Goal: Complete application form

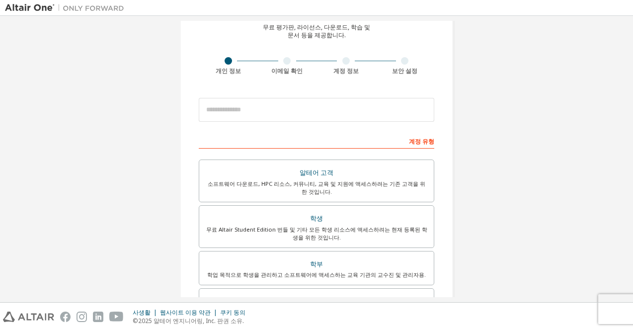
scroll to position [99, 0]
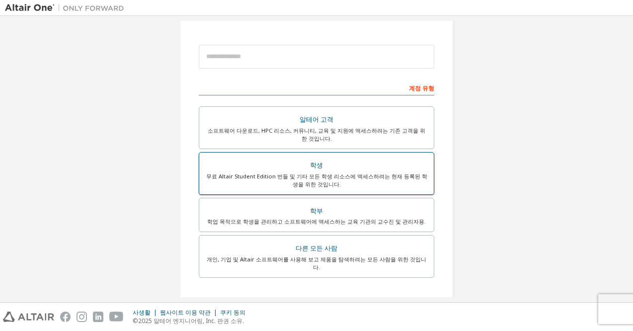
click at [376, 175] on div "무료 Altair Student Edition 번들 및 기타 모든 학생 리소스에 액세스하려는 현재 등록된 학생을 위한 것입니다." at bounding box center [316, 180] width 223 height 16
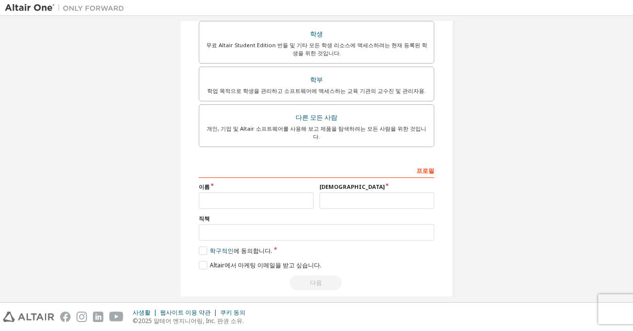
scroll to position [257, 0]
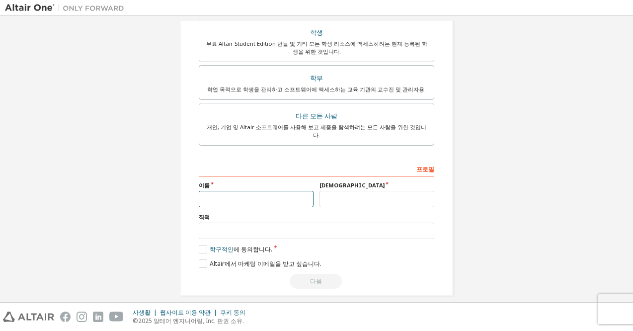
click at [301, 191] on input "text" at bounding box center [256, 199] width 115 height 16
drag, startPoint x: 277, startPoint y: 188, endPoint x: 283, endPoint y: 187, distance: 6.0
click at [277, 191] on input "text" at bounding box center [256, 199] width 115 height 16
type input "*"
type input "**"
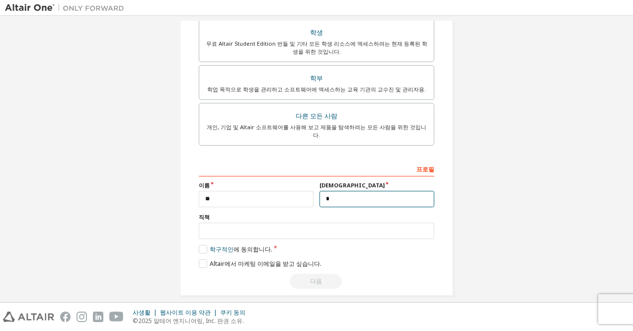
type input "*"
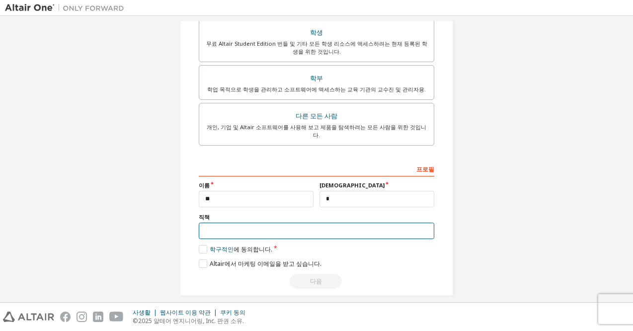
click at [297, 223] on input "text" at bounding box center [316, 231] width 235 height 16
type input "**"
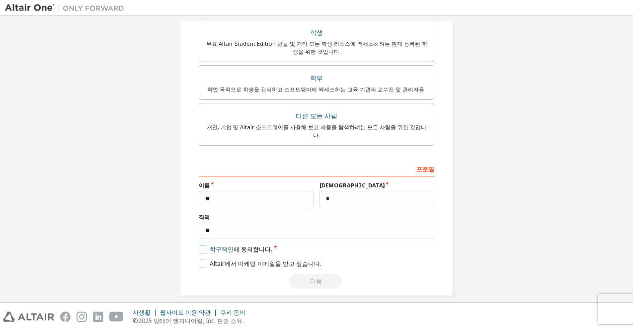
click at [202, 245] on label "학구적인 에 동의합니다." at bounding box center [236, 249] width 74 height 8
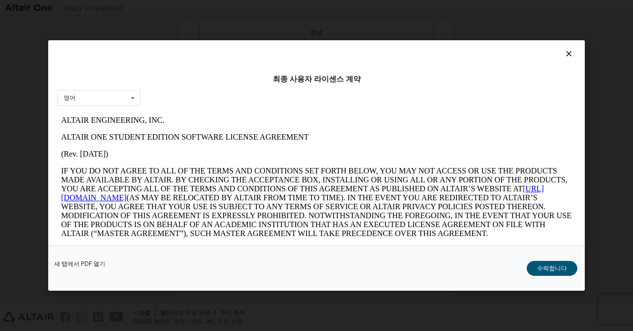
scroll to position [0, 0]
click at [546, 271] on button "수락합니다" at bounding box center [552, 268] width 51 height 15
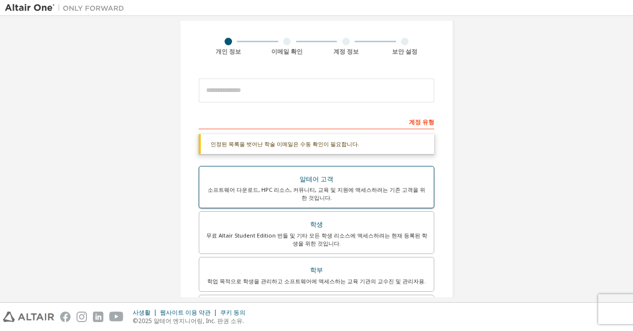
scroll to position [9, 0]
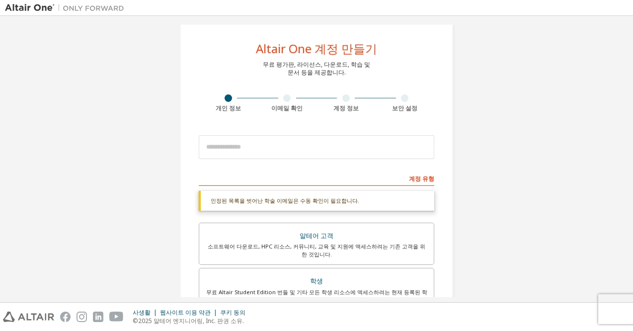
click at [305, 159] on div at bounding box center [316, 147] width 235 height 34
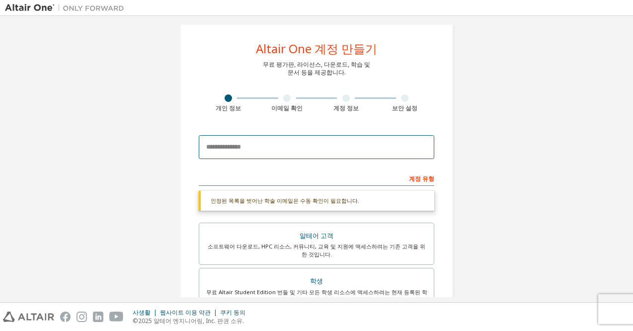
click at [303, 150] on input "email" at bounding box center [316, 147] width 235 height 24
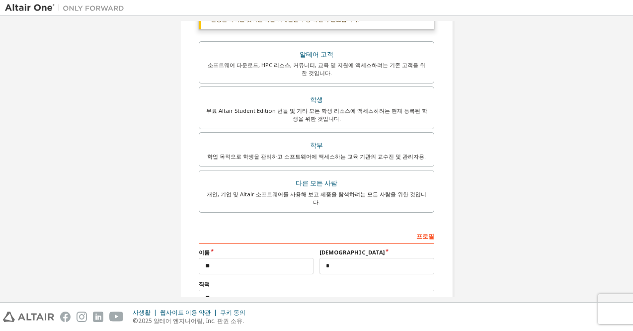
scroll to position [257, 0]
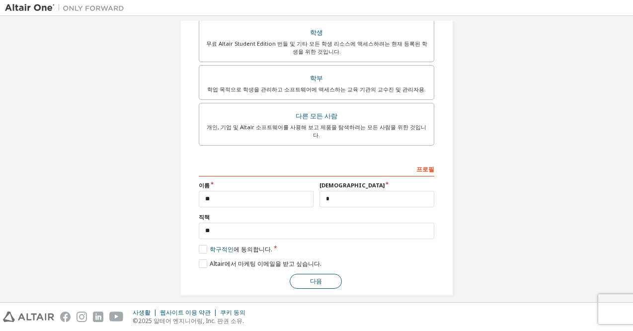
type input "**********"
click at [320, 274] on button "다음" at bounding box center [316, 281] width 52 height 15
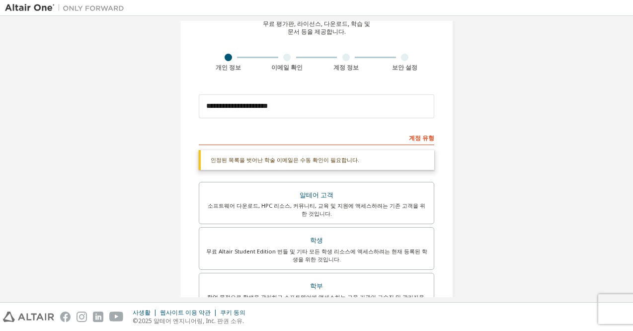
scroll to position [0, 0]
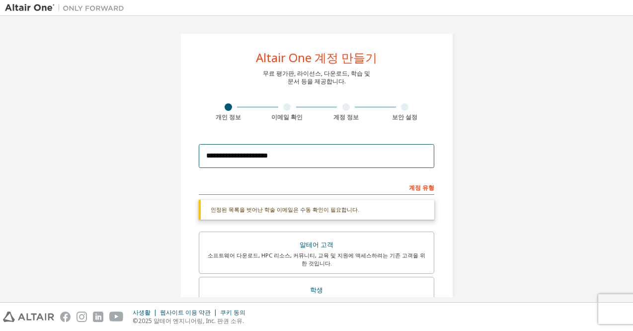
click at [302, 167] on input "**********" at bounding box center [316, 156] width 235 height 24
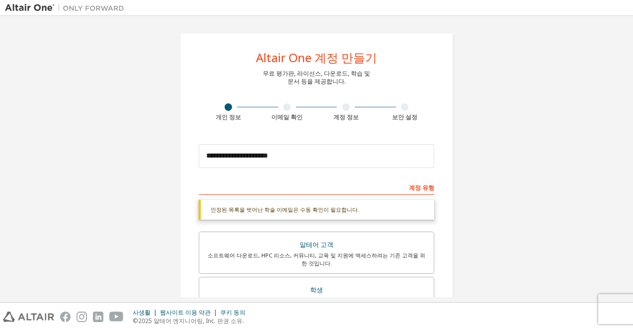
click at [298, 209] on div "인정된 목록을 벗어난 학술 이메일은 수동 확인이 필요합니다." at bounding box center [316, 210] width 235 height 20
click at [410, 186] on div "계정 유형" at bounding box center [316, 187] width 235 height 16
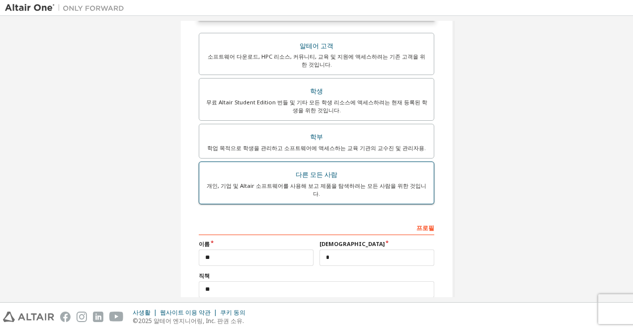
scroll to position [283, 0]
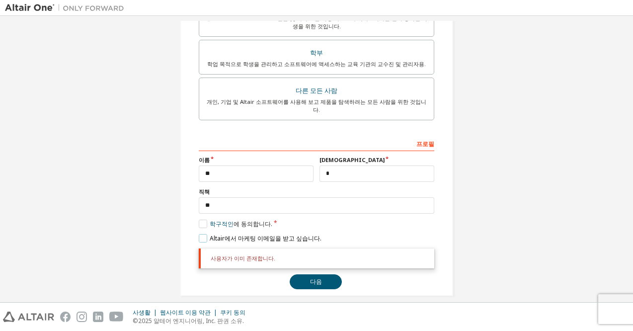
click at [209, 234] on label "Altair에서 마케팅 이메일을 받고 싶습니다." at bounding box center [260, 238] width 123 height 8
click at [324, 274] on button "다음" at bounding box center [316, 281] width 52 height 15
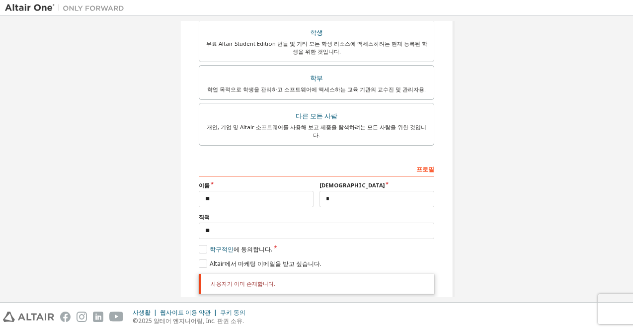
scroll to position [0, 0]
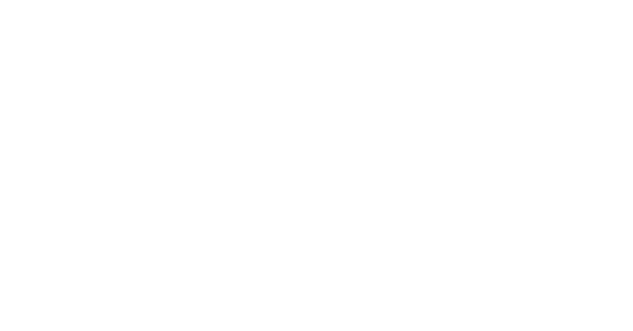
click at [546, 151] on div at bounding box center [316, 165] width 633 height 331
click at [532, 89] on div at bounding box center [316, 165] width 633 height 331
